Goal: Complete application form

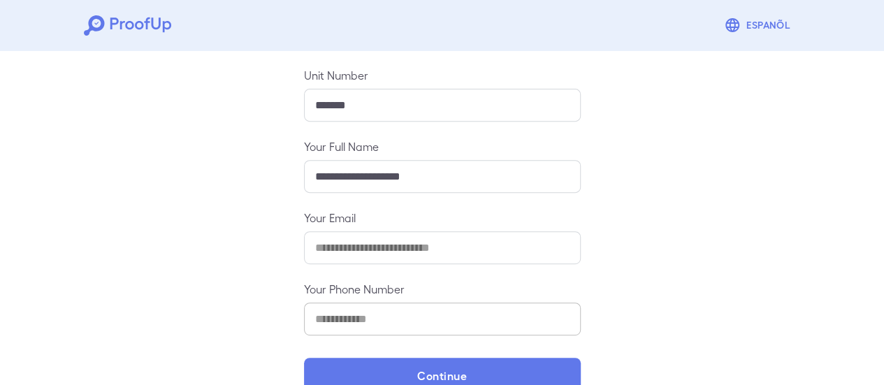
scroll to position [247, 0]
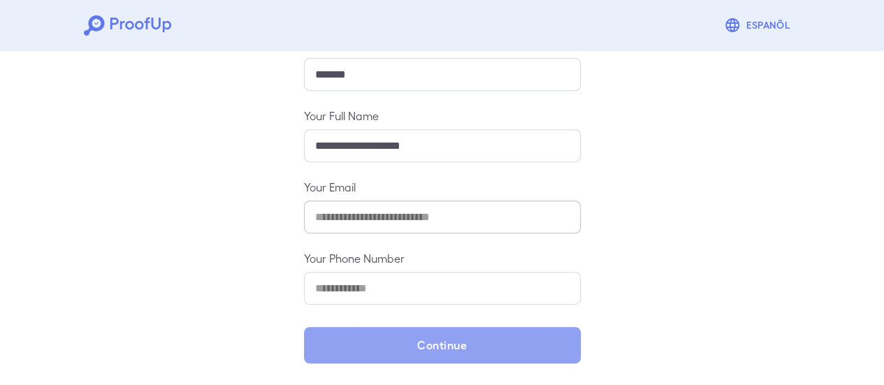
drag, startPoint x: 528, startPoint y: 341, endPoint x: 362, endPoint y: 278, distance: 177.8
click at [527, 341] on button "Continue" at bounding box center [442, 345] width 277 height 36
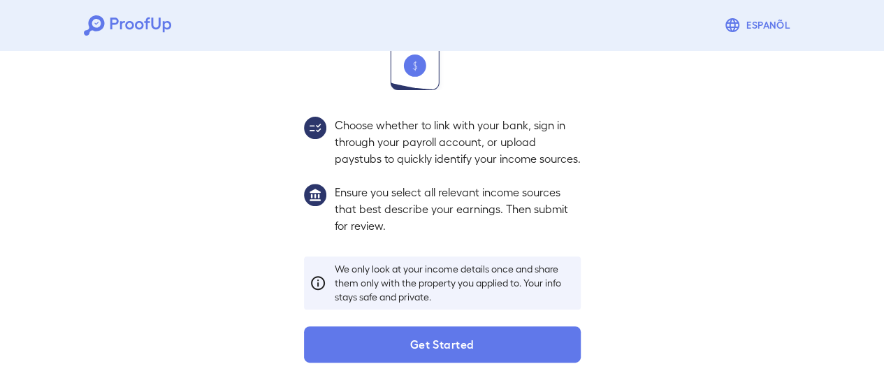
scroll to position [228, 0]
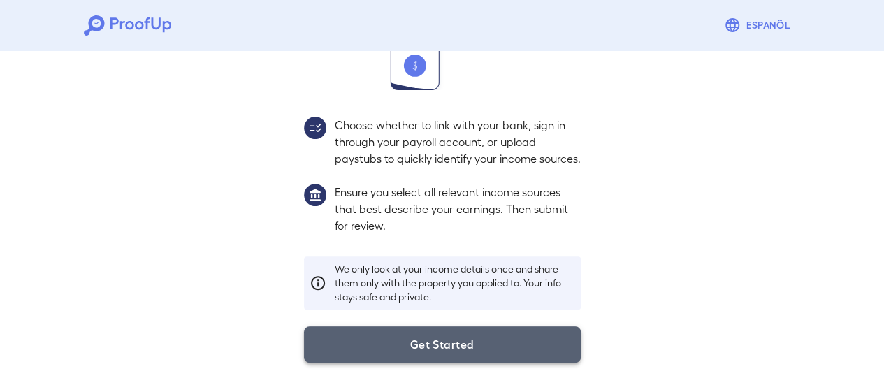
click at [448, 346] on button "Get Started" at bounding box center [442, 344] width 277 height 36
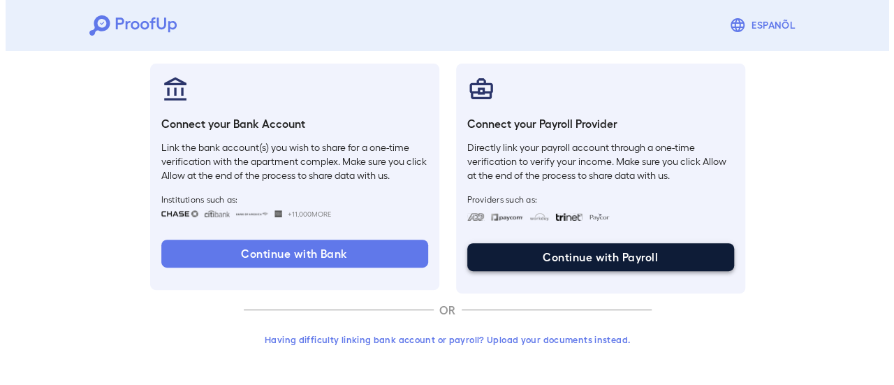
scroll to position [148, 0]
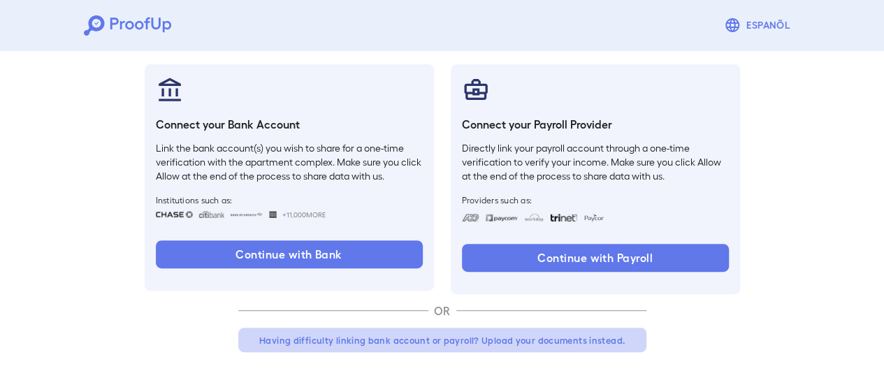
click at [486, 340] on button "Having difficulty linking bank account or payroll? Upload your documents instea…" at bounding box center [442, 340] width 408 height 25
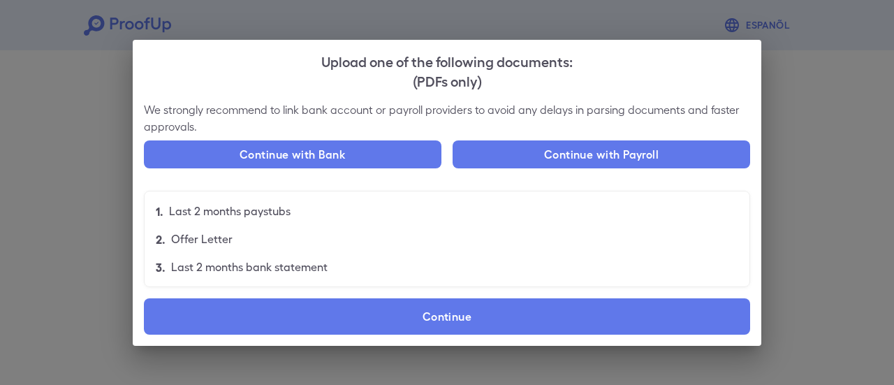
drag, startPoint x: 10, startPoint y: 143, endPoint x: 39, endPoint y: 154, distance: 30.5
click at [10, 143] on div "Upload one of the following documents: (PDFs only) We strongly recommend to lin…" at bounding box center [447, 192] width 894 height 385
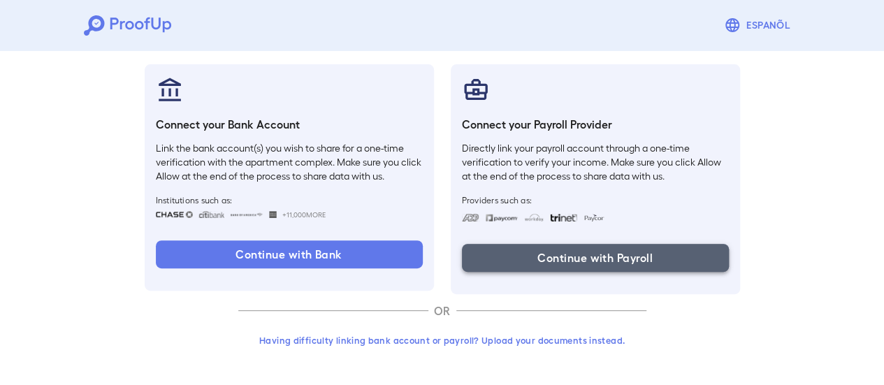
click at [640, 262] on button "Continue with Payroll" at bounding box center [595, 258] width 267 height 28
